Goal: Task Accomplishment & Management: Manage account settings

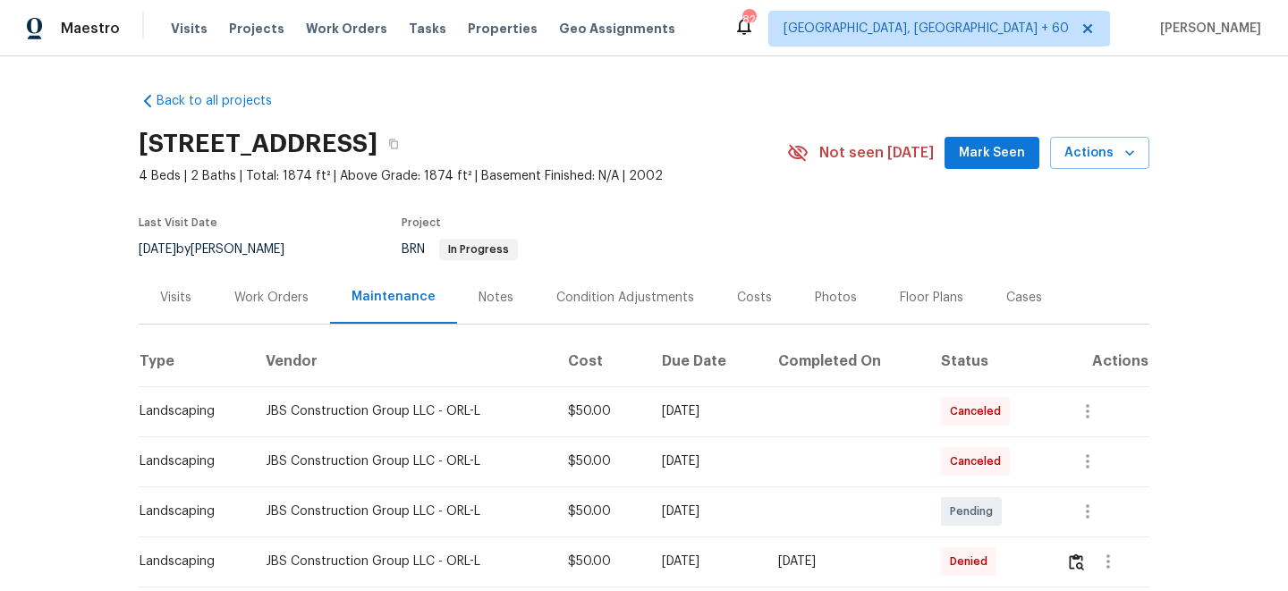
scroll to position [124, 0]
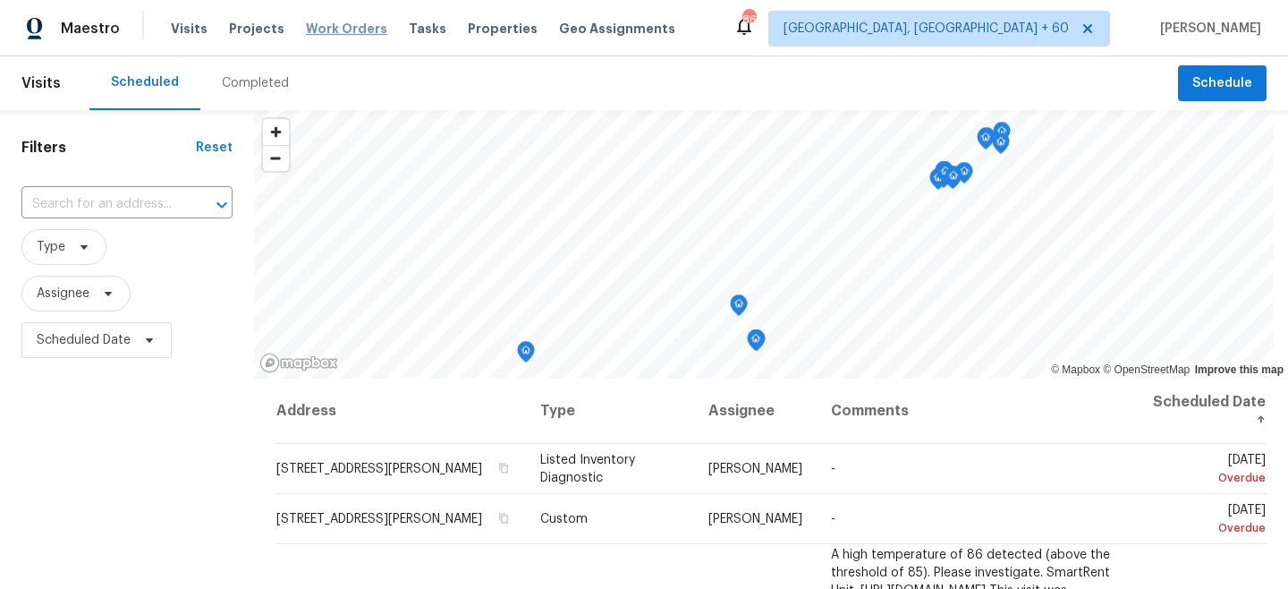
click at [338, 29] on span "Work Orders" at bounding box center [346, 29] width 81 height 18
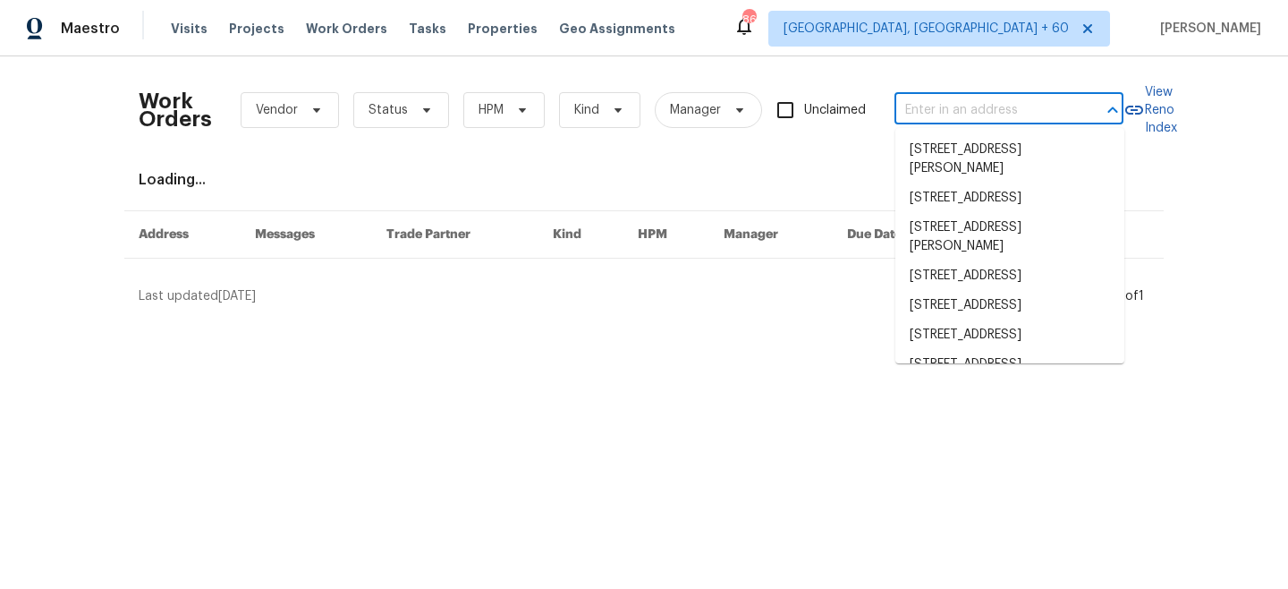
click at [941, 110] on input "text" at bounding box center [984, 111] width 179 height 28
paste input "[STREET_ADDRESS][PERSON_NAME]"
type input "1507 Elsie St, Green Cove Springs, FL 32043"
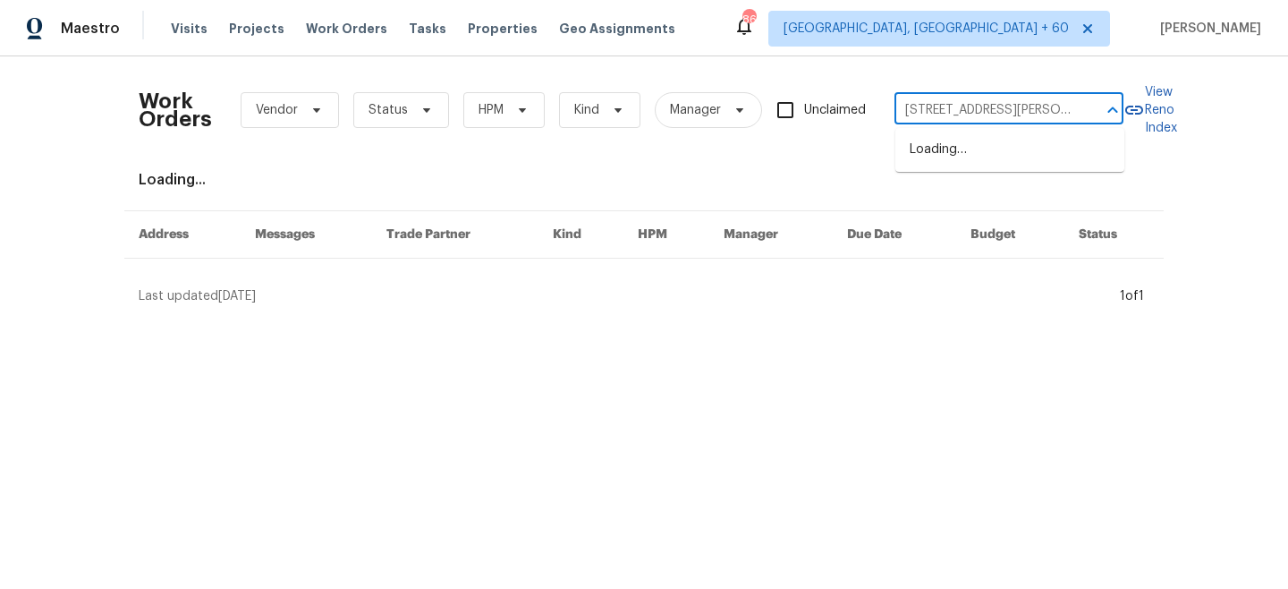
scroll to position [0, 89]
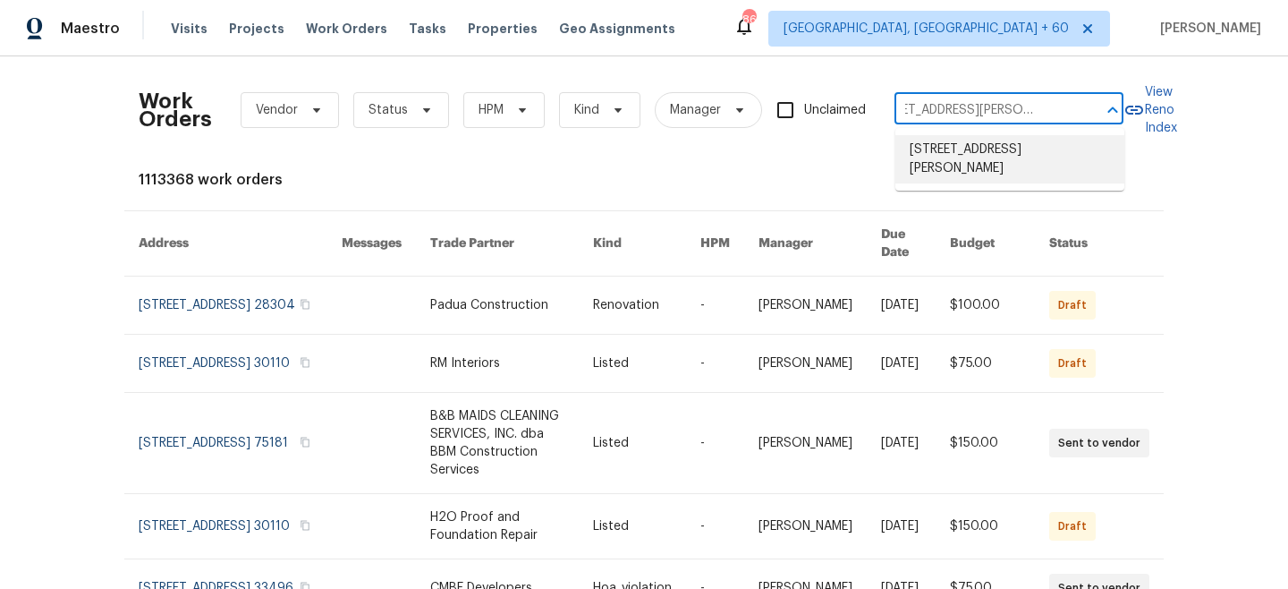
click at [979, 159] on li "1507 Elsie St, Green Cove Springs, FL 32043" at bounding box center [1010, 159] width 229 height 48
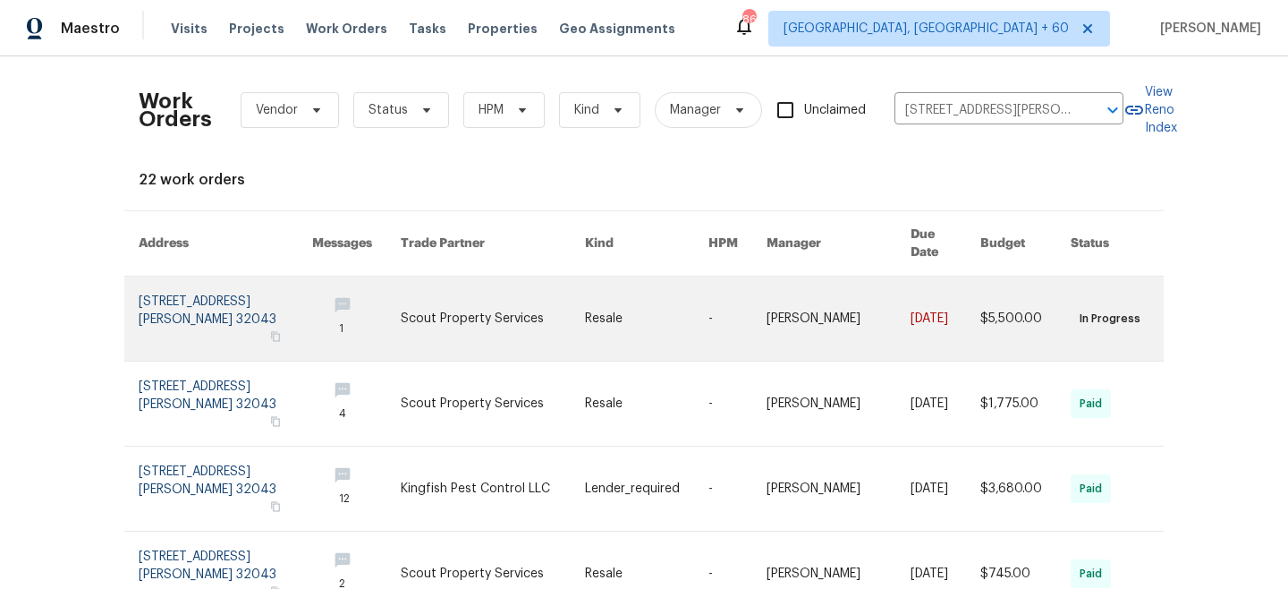
click at [618, 290] on link at bounding box center [646, 318] width 123 height 84
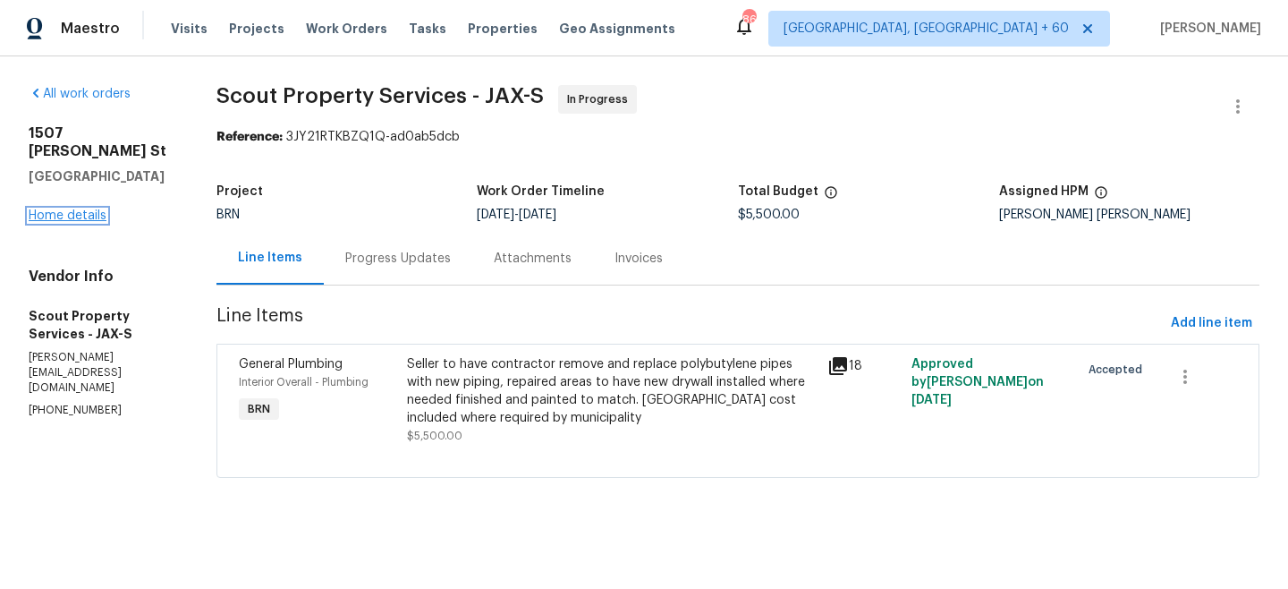
click at [69, 215] on link "Home details" at bounding box center [68, 215] width 78 height 13
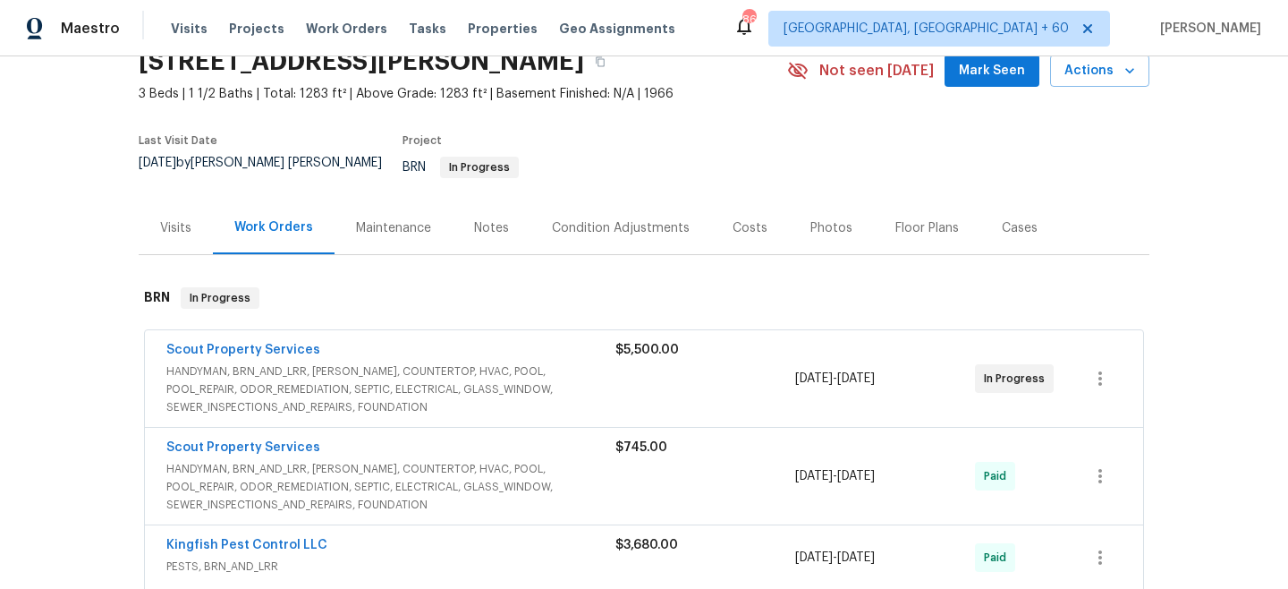
scroll to position [55, 0]
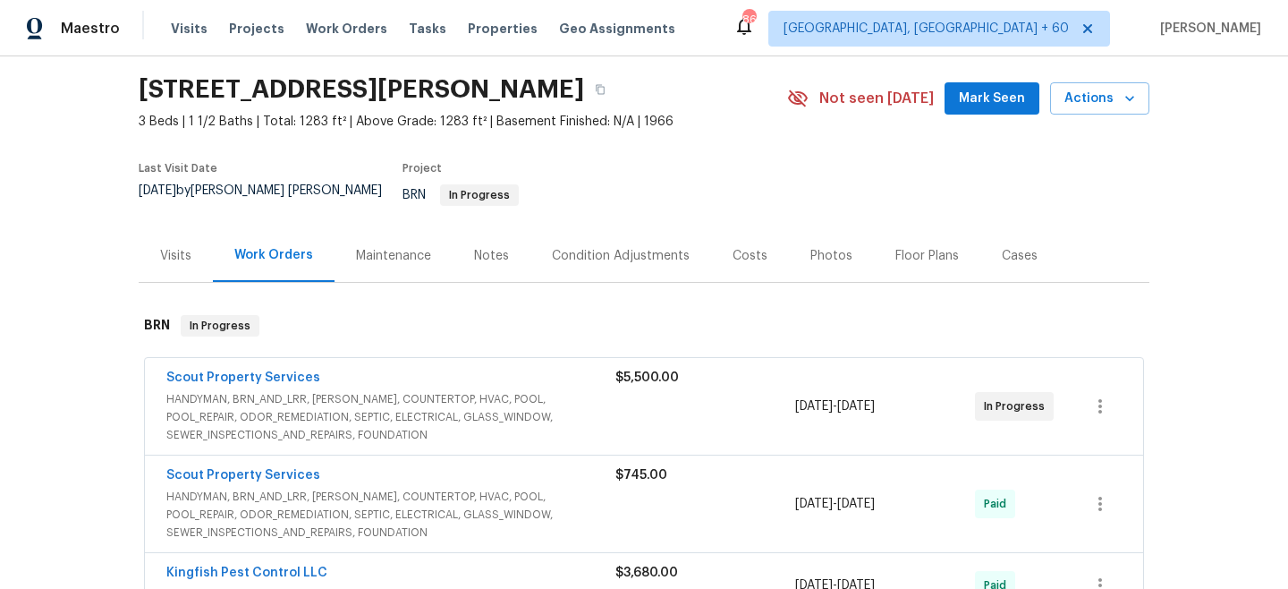
click at [383, 259] on div "Maintenance" at bounding box center [394, 255] width 118 height 53
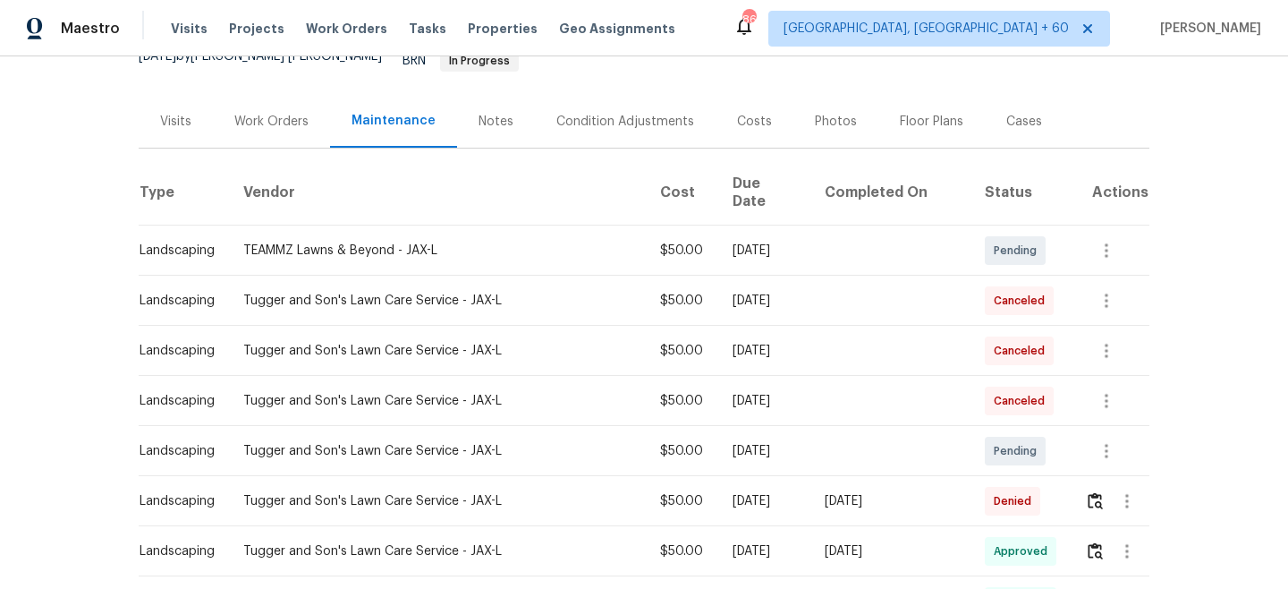
scroll to position [190, 0]
click at [1088, 491] on img "button" at bounding box center [1095, 499] width 15 height 17
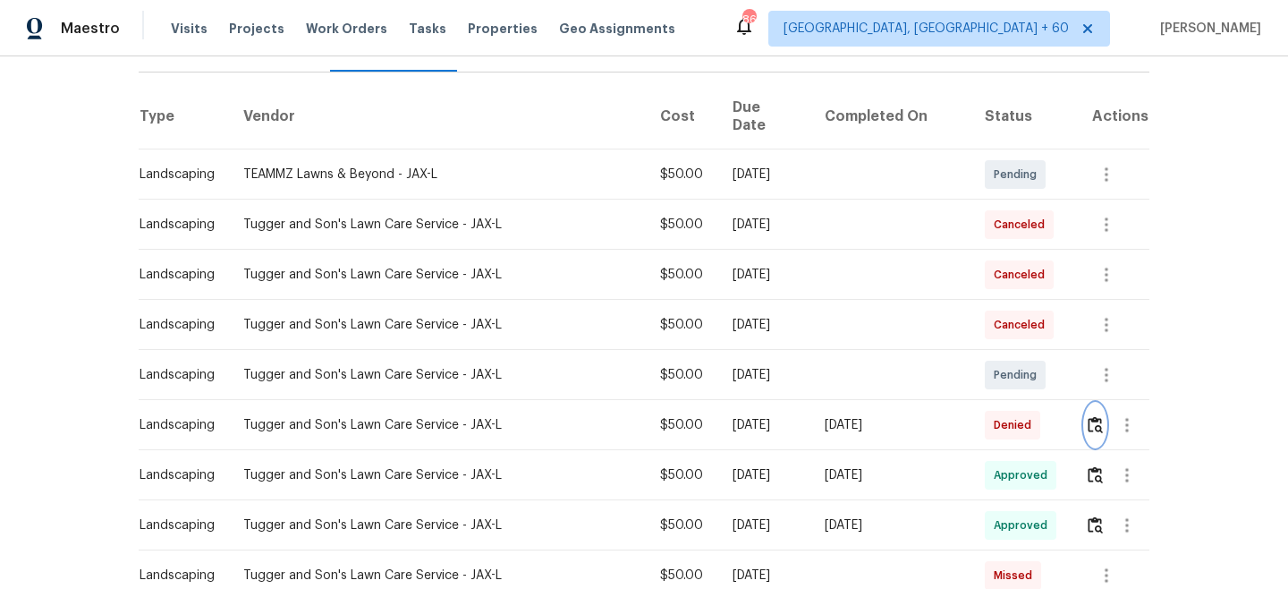
scroll to position [264, 0]
click at [1096, 365] on icon "button" at bounding box center [1106, 375] width 21 height 21
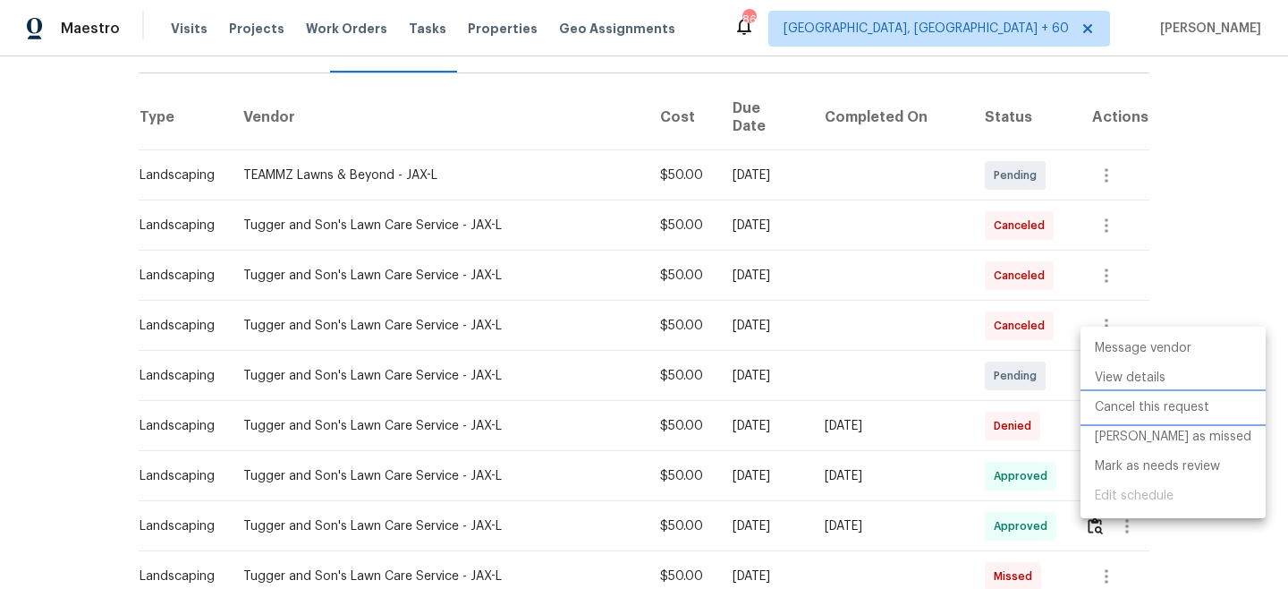
click at [1125, 401] on li "Cancel this request" at bounding box center [1173, 408] width 185 height 30
